Goal: Information Seeking & Learning: Learn about a topic

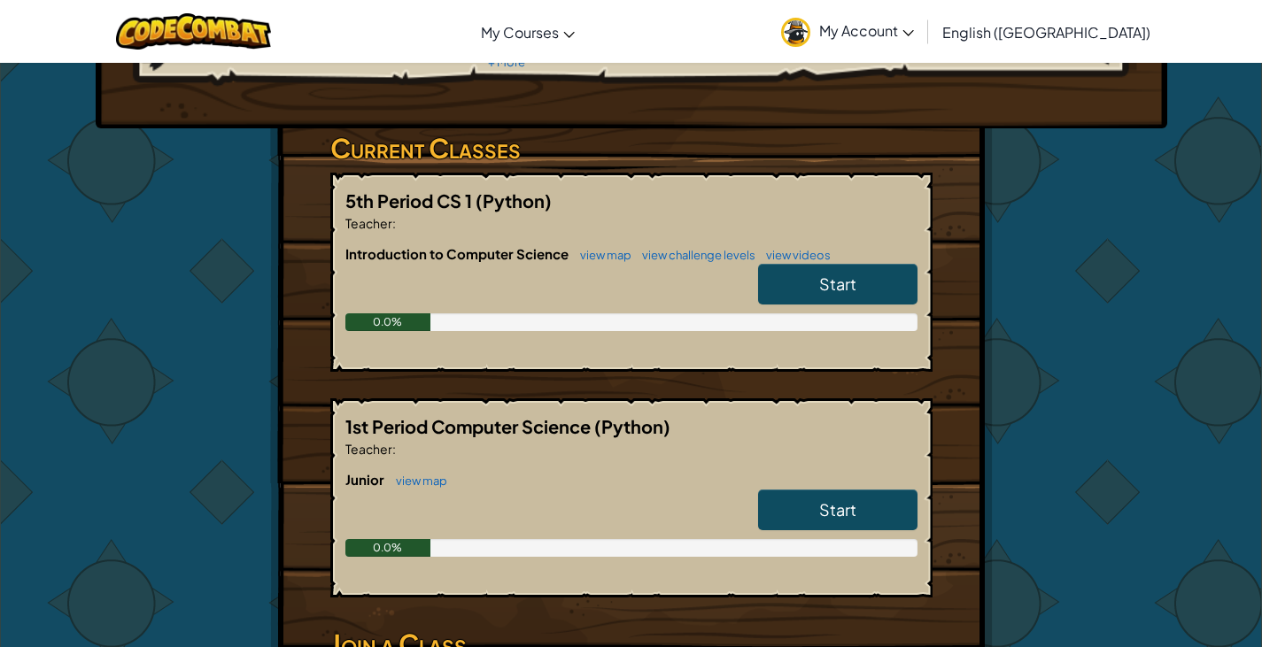
scroll to position [266, 0]
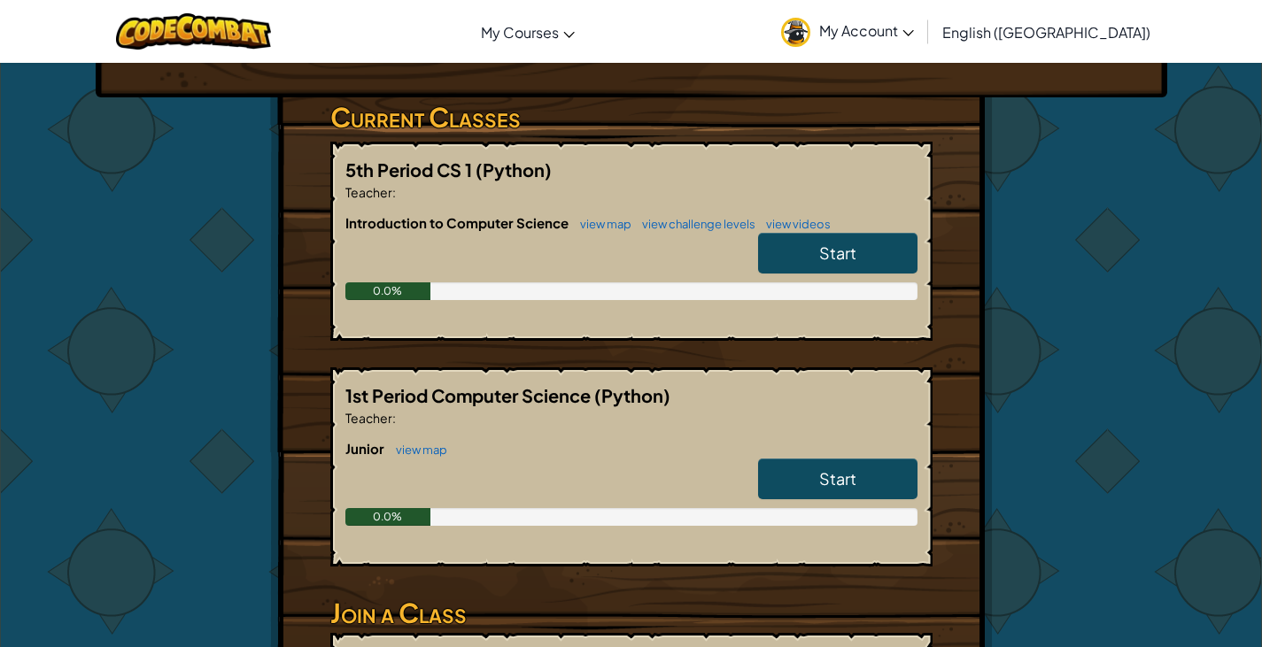
click at [822, 474] on span "Start" at bounding box center [837, 478] width 37 height 20
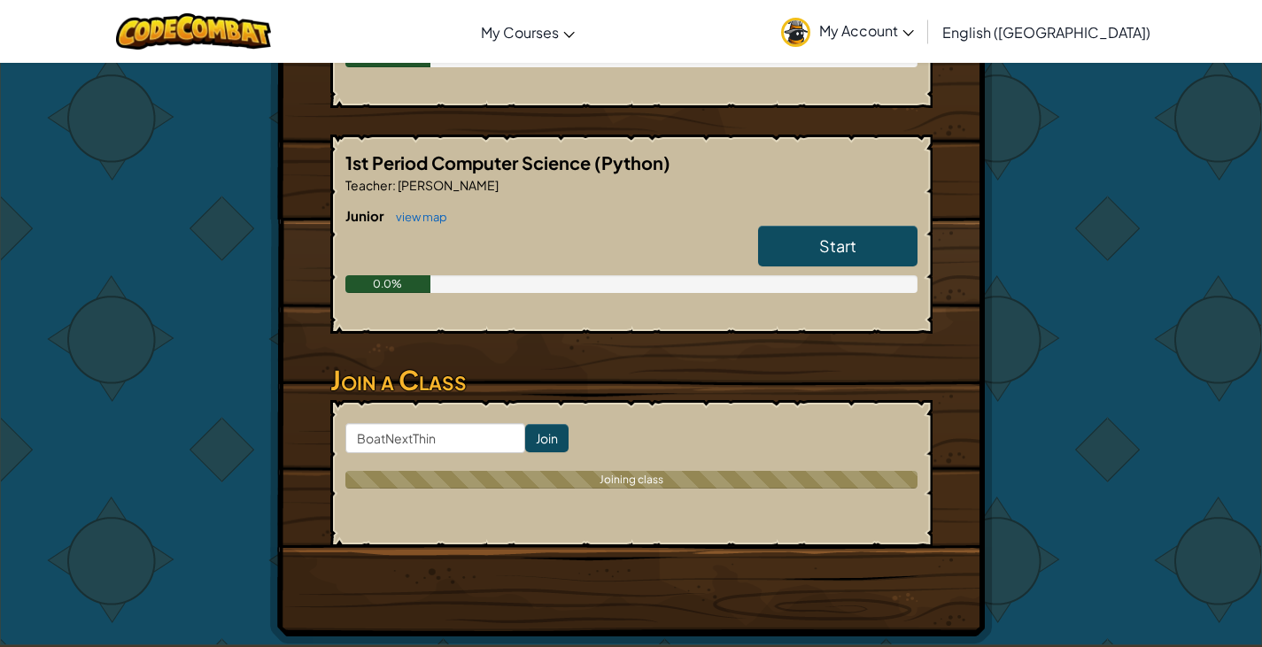
scroll to position [531, 0]
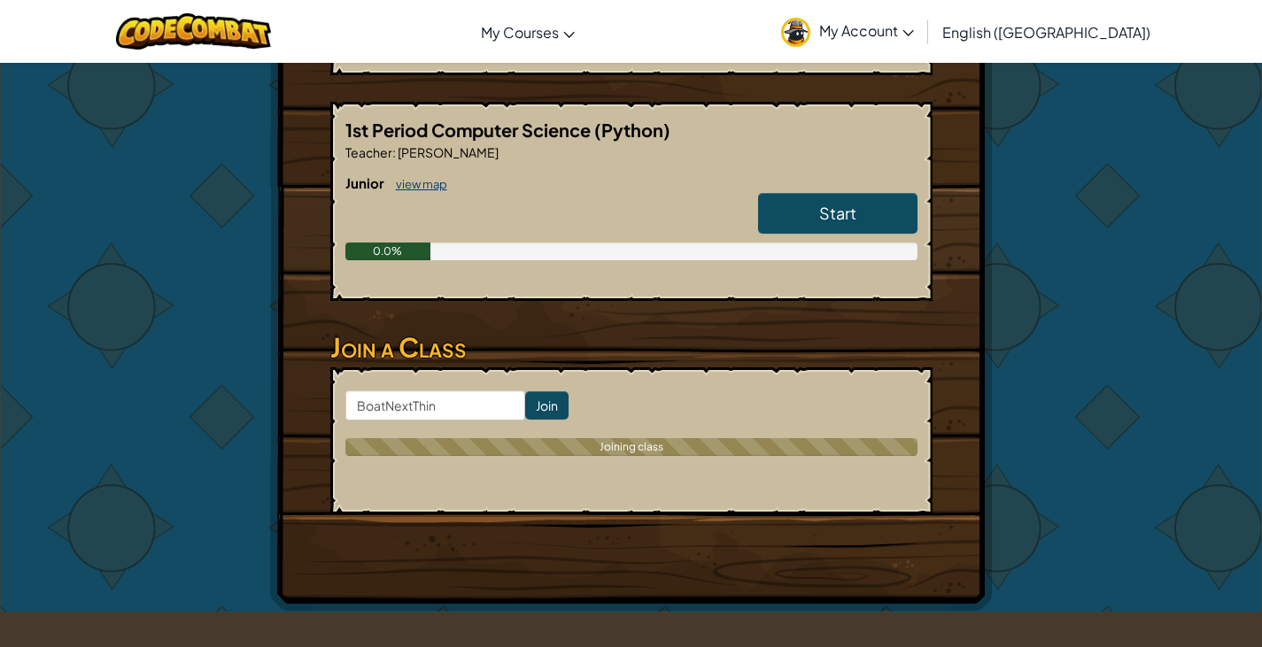
click at [397, 181] on link "view map" at bounding box center [417, 184] width 60 height 14
